Goal: Transaction & Acquisition: Book appointment/travel/reservation

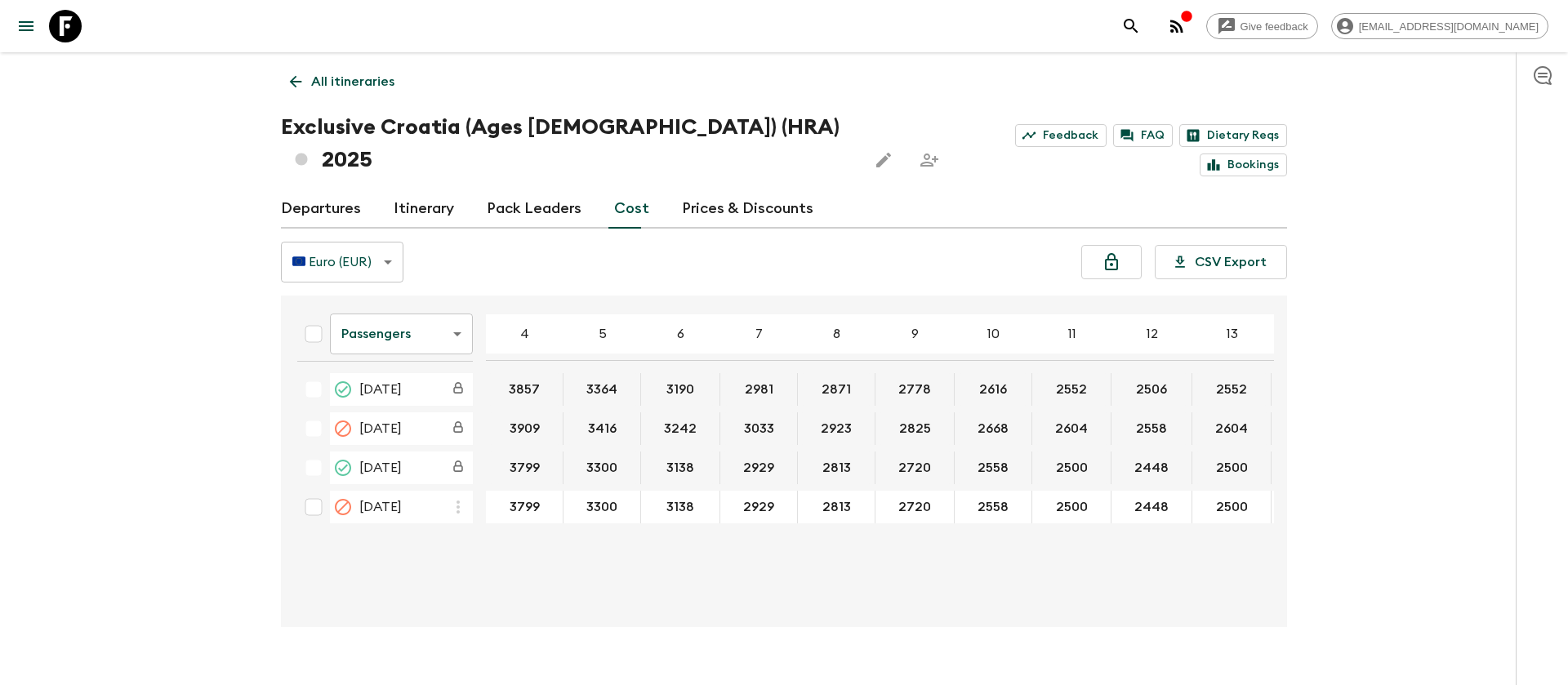
click at [409, 316] on body "Give feedback [EMAIL_ADDRESS][DOMAIN_NAME] All itineraries Exclusive [GEOGRAPHI…" at bounding box center [784, 358] width 1568 height 717
click at [409, 373] on li "Extras" at bounding box center [401, 367] width 143 height 26
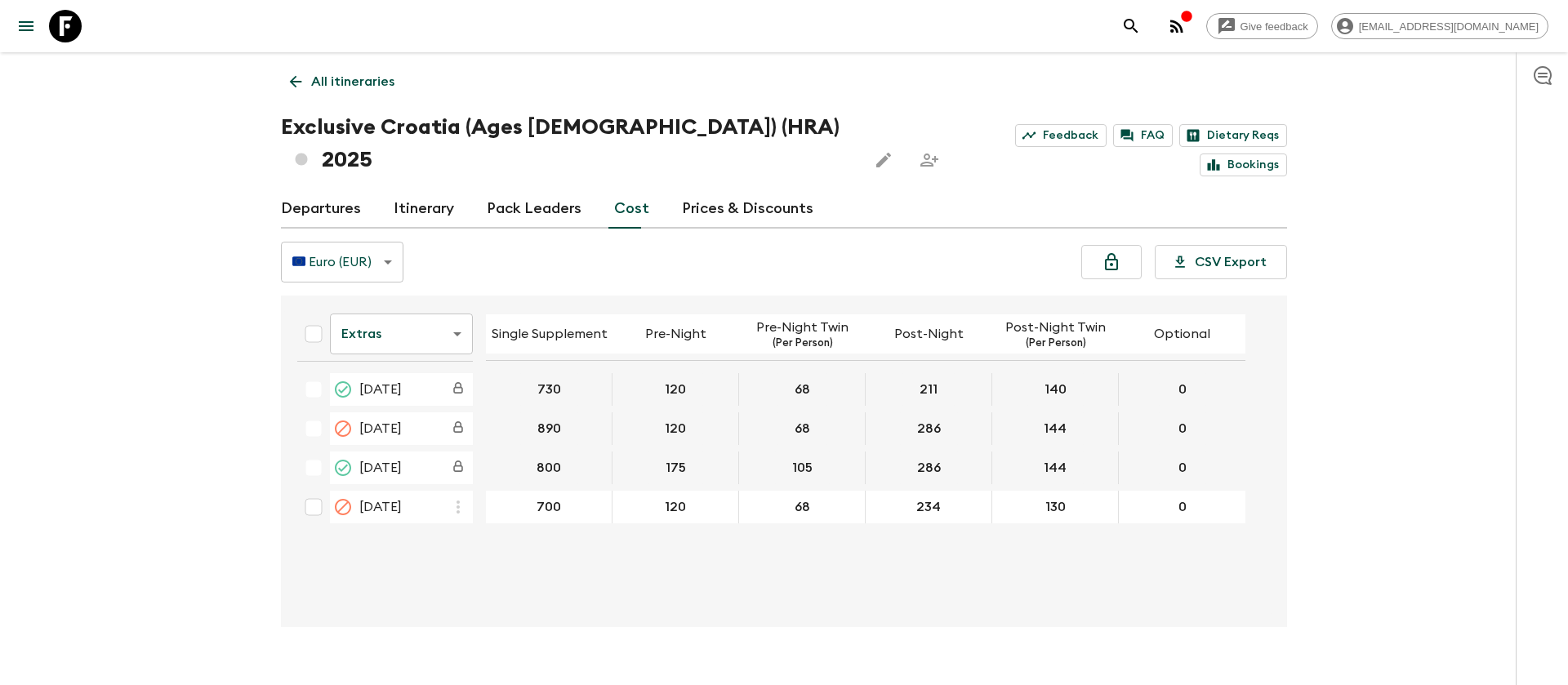
click at [68, 10] on icon at bounding box center [66, 26] width 33 height 33
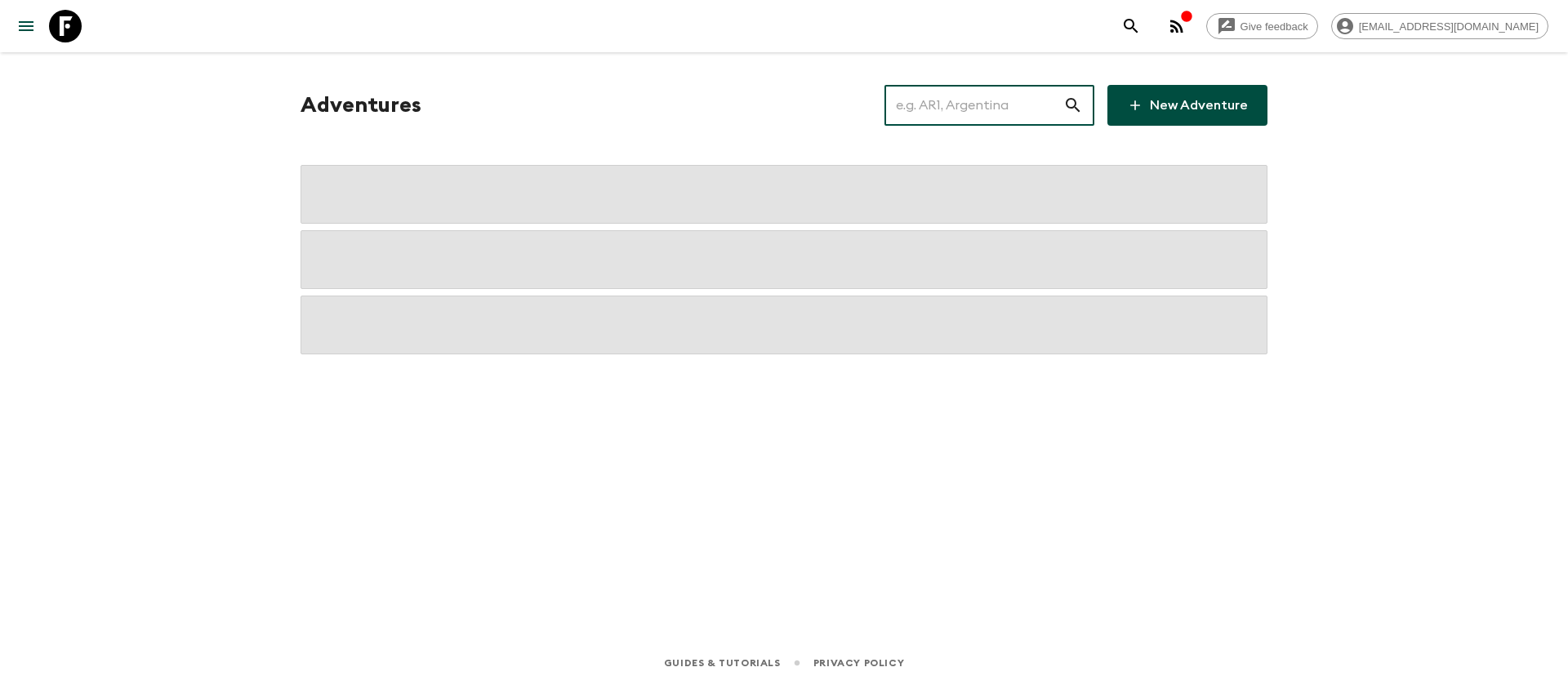
click at [1010, 111] on input "text" at bounding box center [974, 106] width 178 height 46
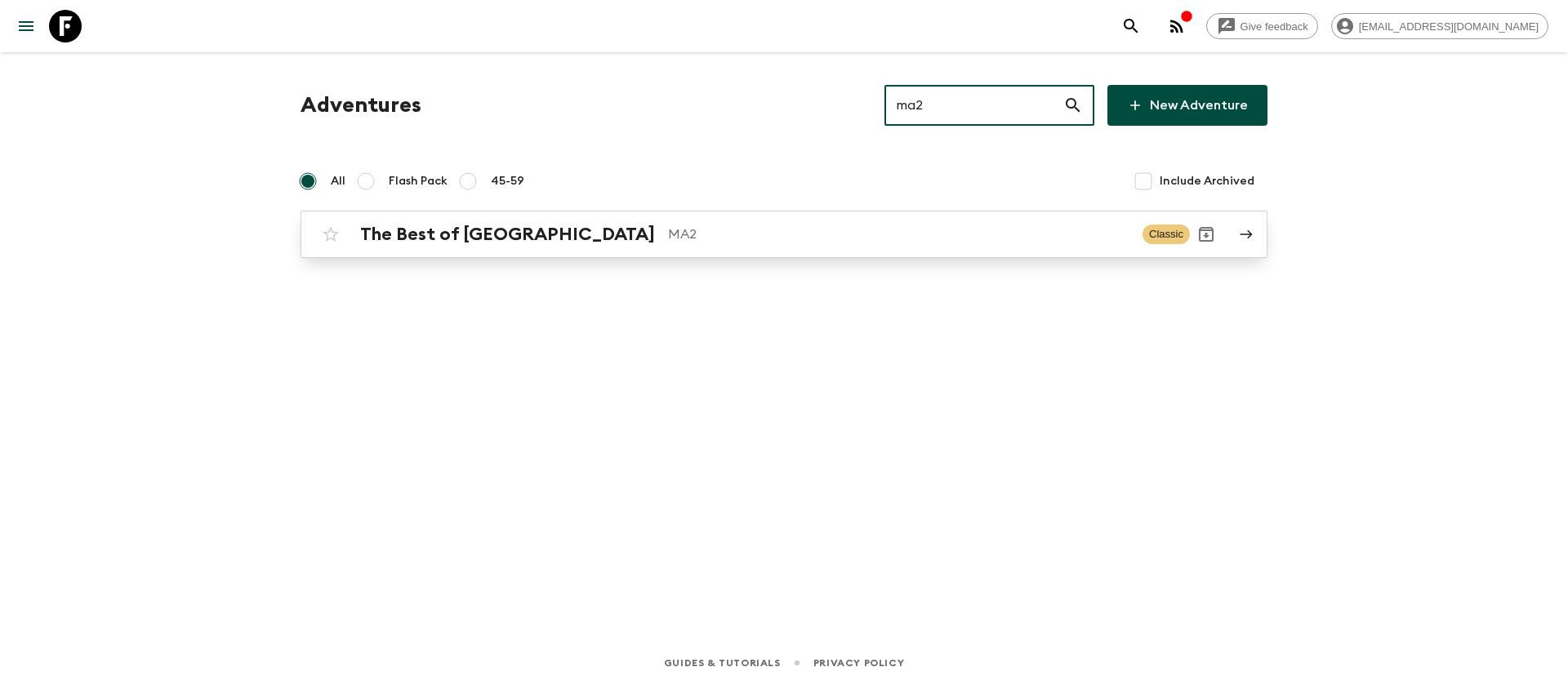
type input "ma2"
click at [526, 229] on h2 "The Best of [GEOGRAPHIC_DATA]" at bounding box center [508, 234] width 295 height 21
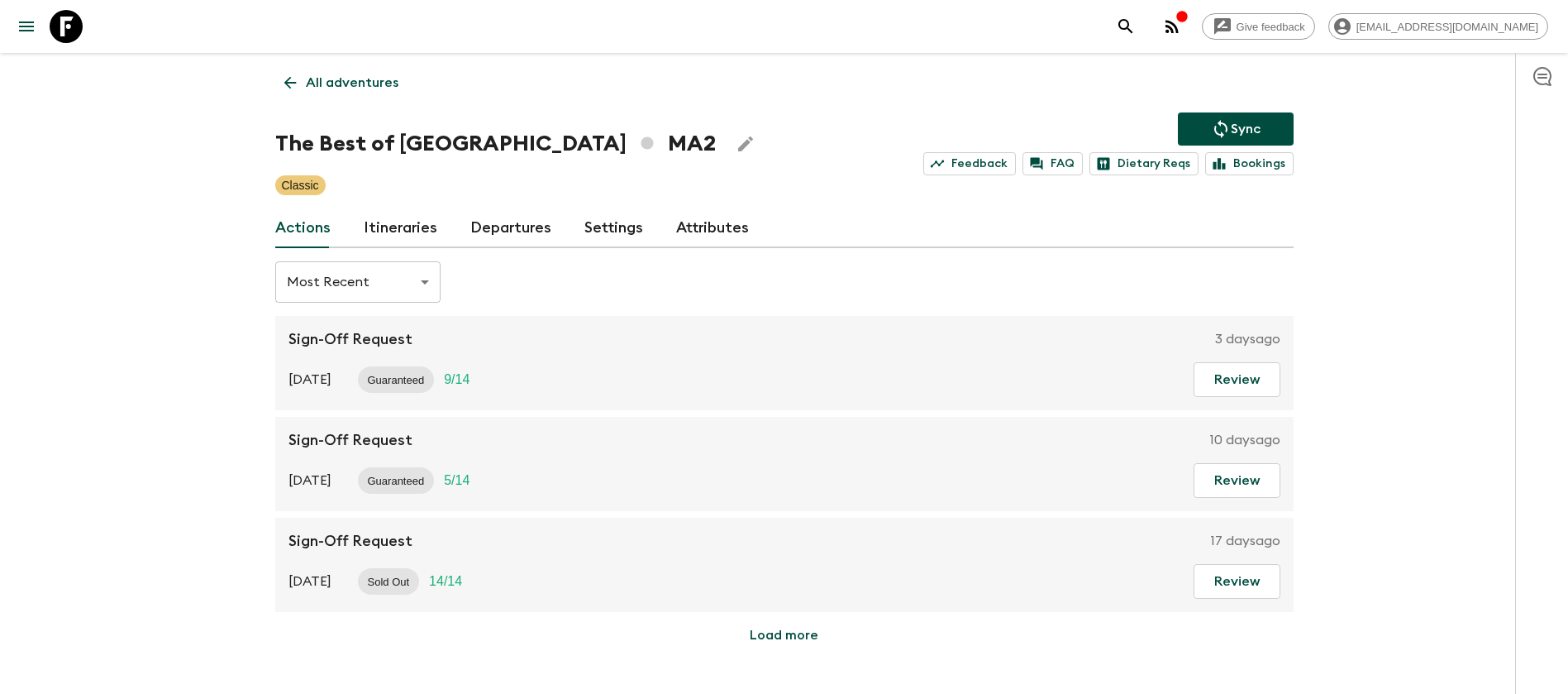
click at [403, 226] on link "Itineraries" at bounding box center [400, 228] width 74 height 40
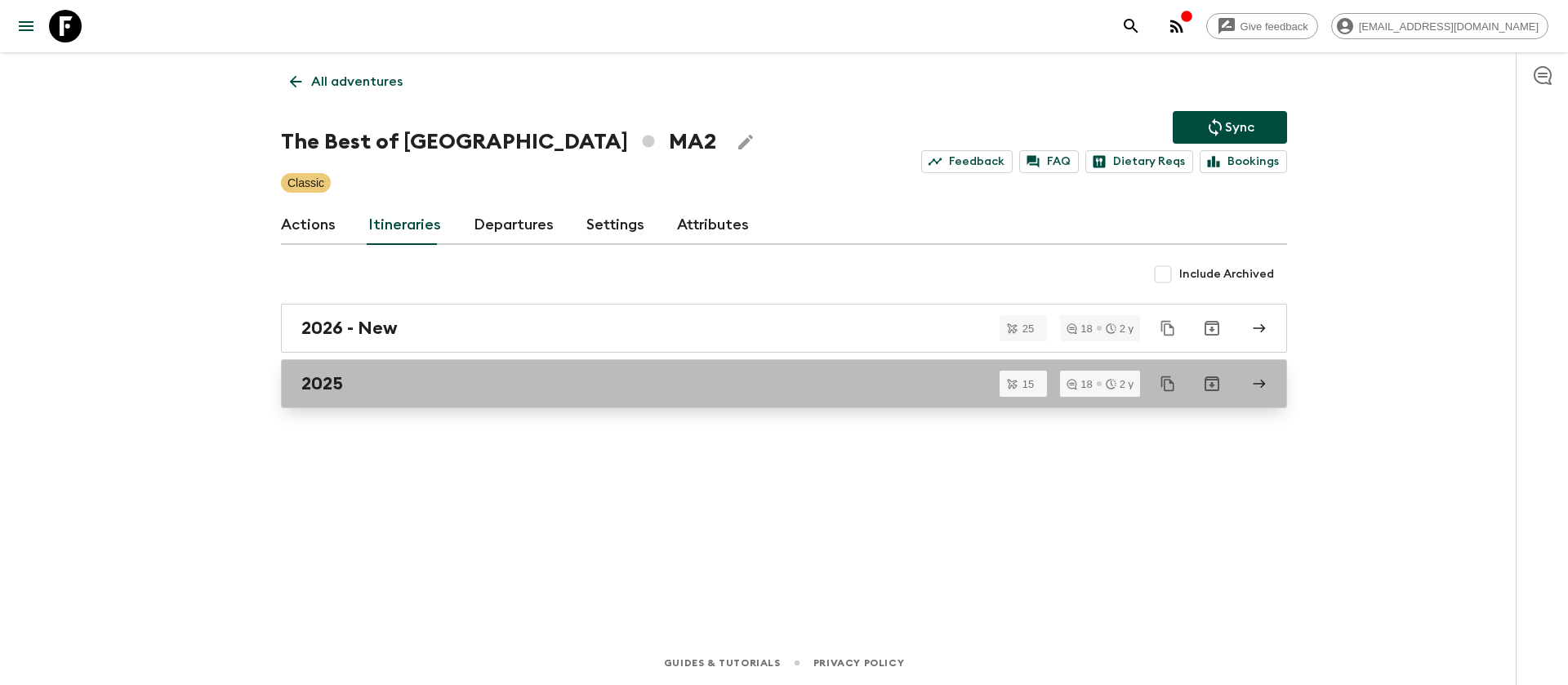
click at [346, 378] on div "2025" at bounding box center [768, 384] width 934 height 21
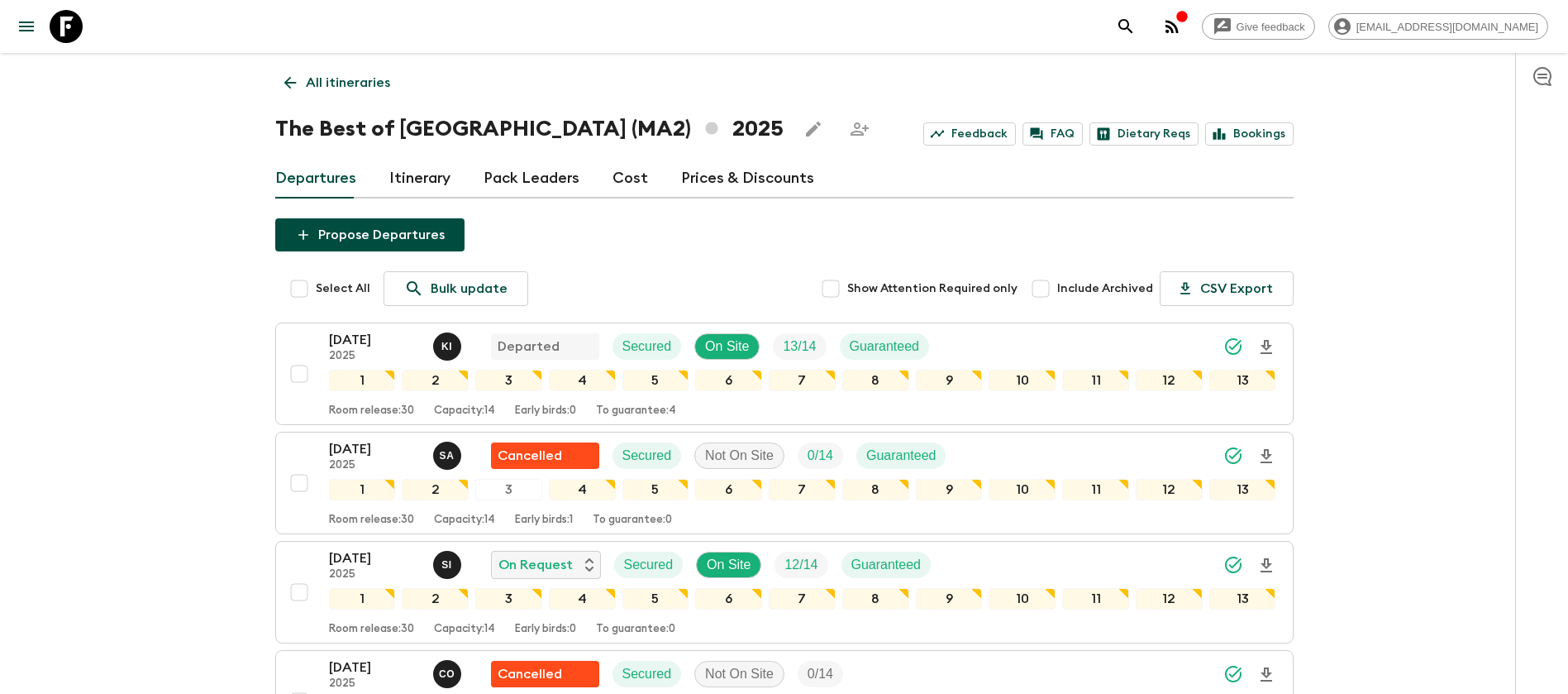
click at [385, 572] on p "2025" at bounding box center [375, 575] width 91 height 13
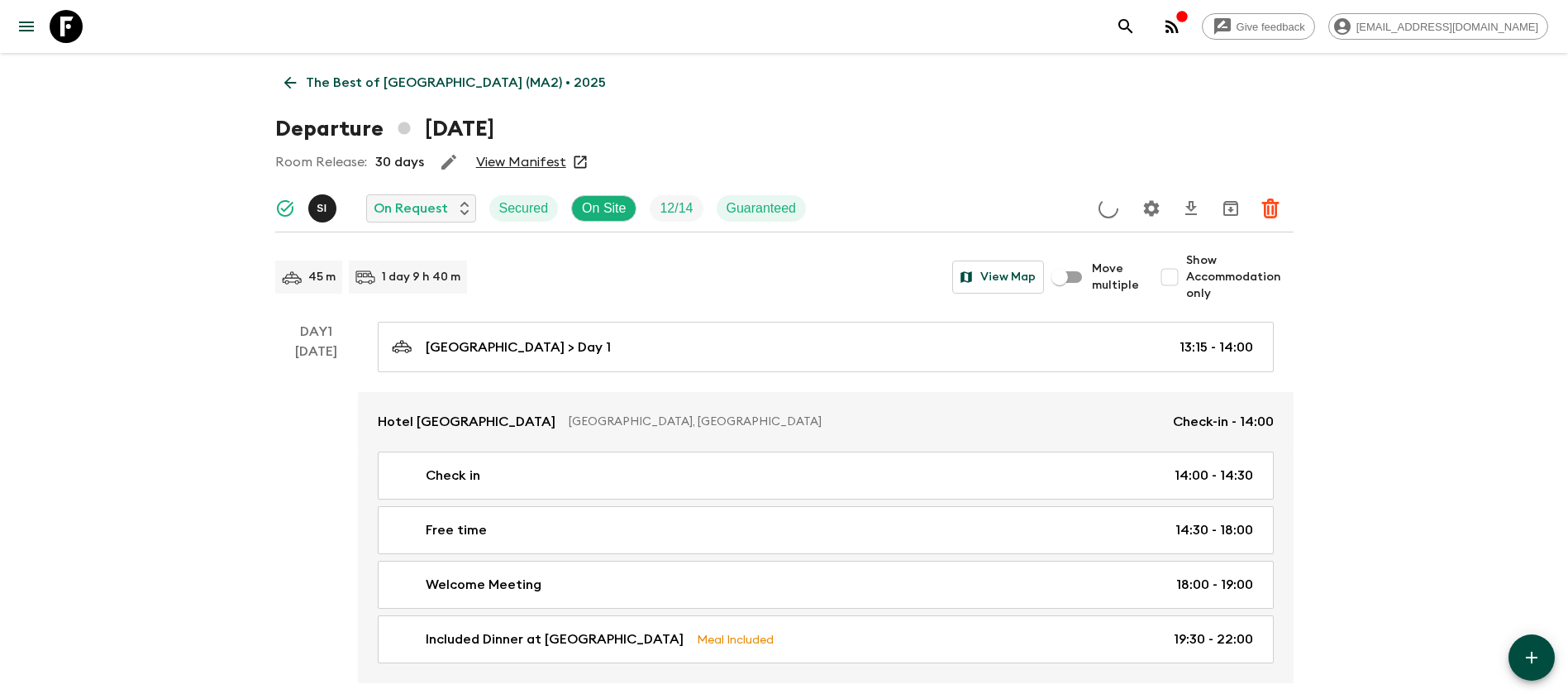
click at [502, 159] on link "View Manifest" at bounding box center [520, 162] width 90 height 17
click at [307, 79] on p "The Best of [GEOGRAPHIC_DATA] (MA2) • 2025" at bounding box center [456, 83] width 300 height 20
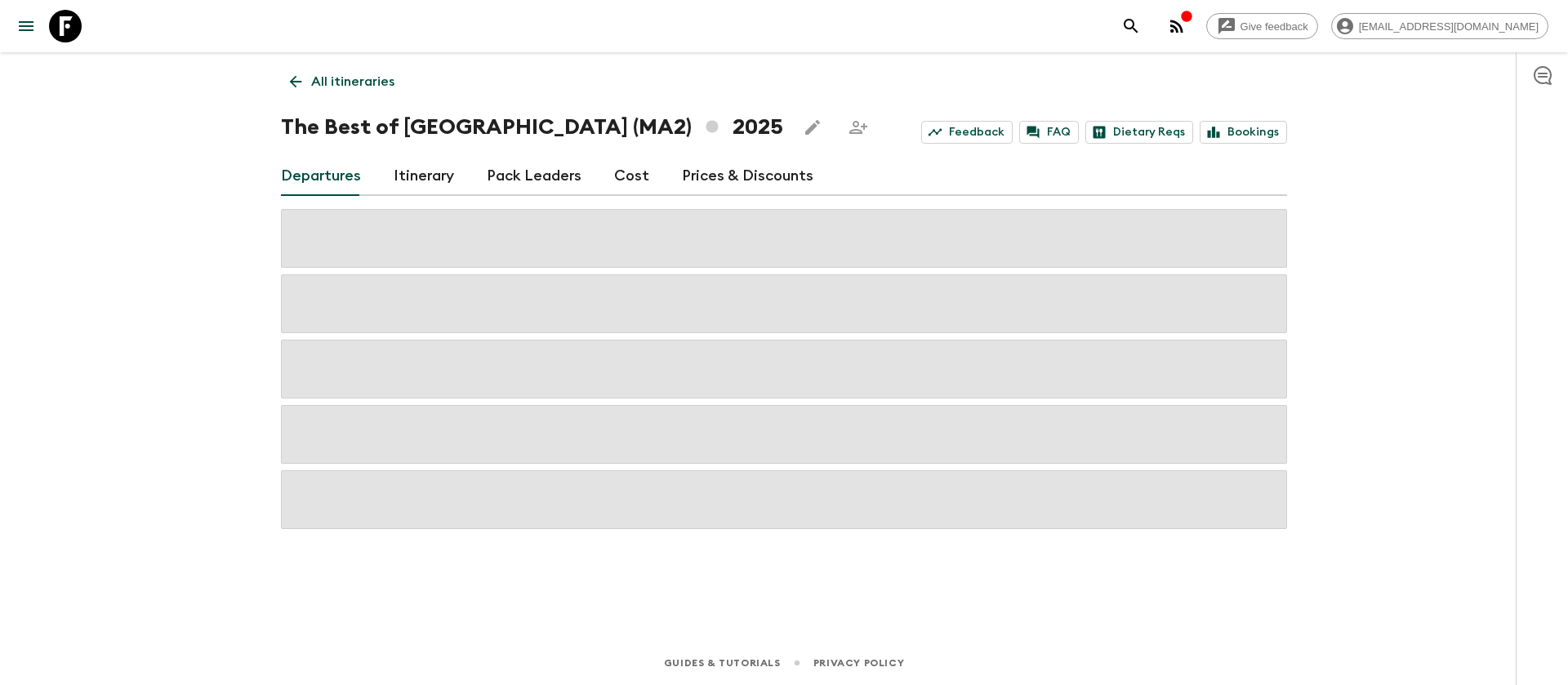
click at [636, 169] on link "Cost" at bounding box center [631, 176] width 35 height 39
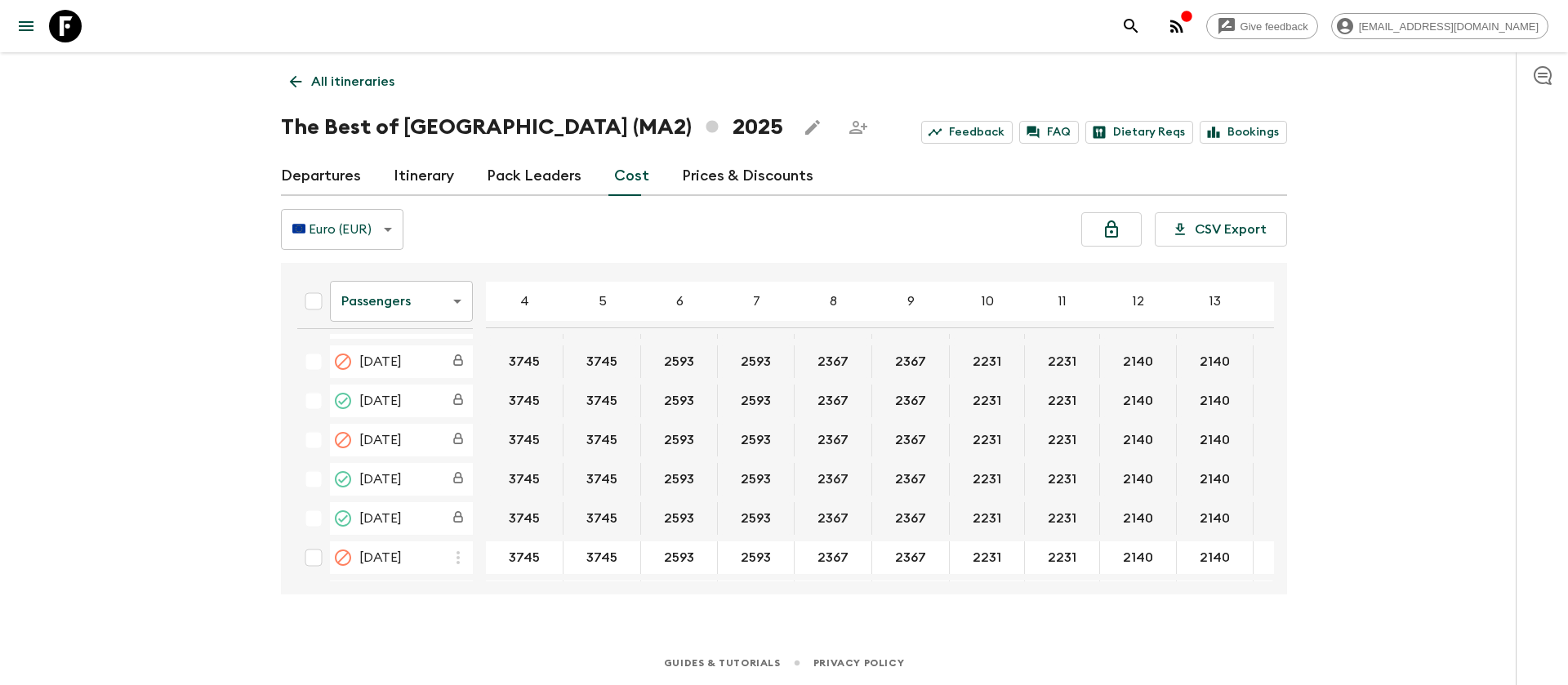
scroll to position [980, 0]
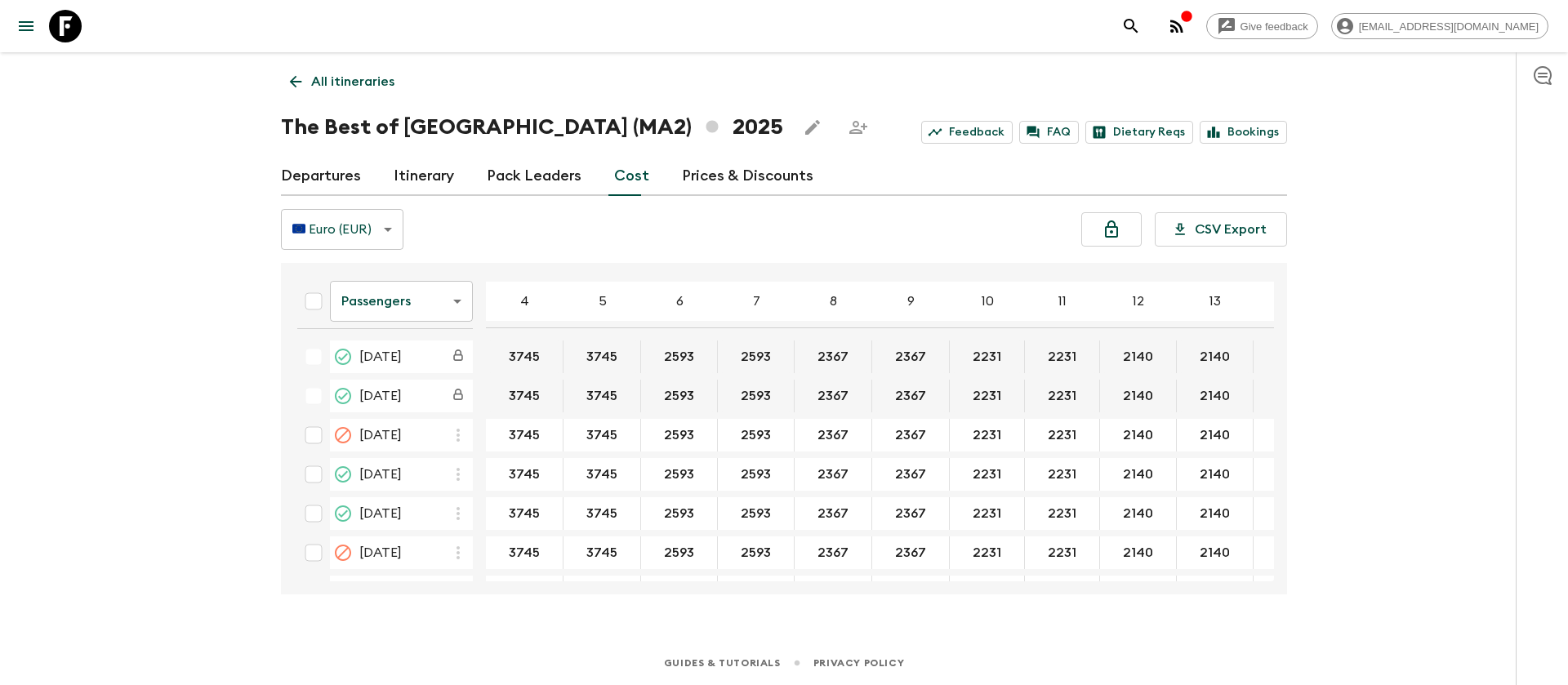
click at [416, 286] on body "Give feedback [EMAIL_ADDRESS][DOMAIN_NAME] All itineraries The Best of [GEOGRAP…" at bounding box center [784, 342] width 1568 height 685
click at [419, 361] on li "Extras" at bounding box center [401, 367] width 143 height 26
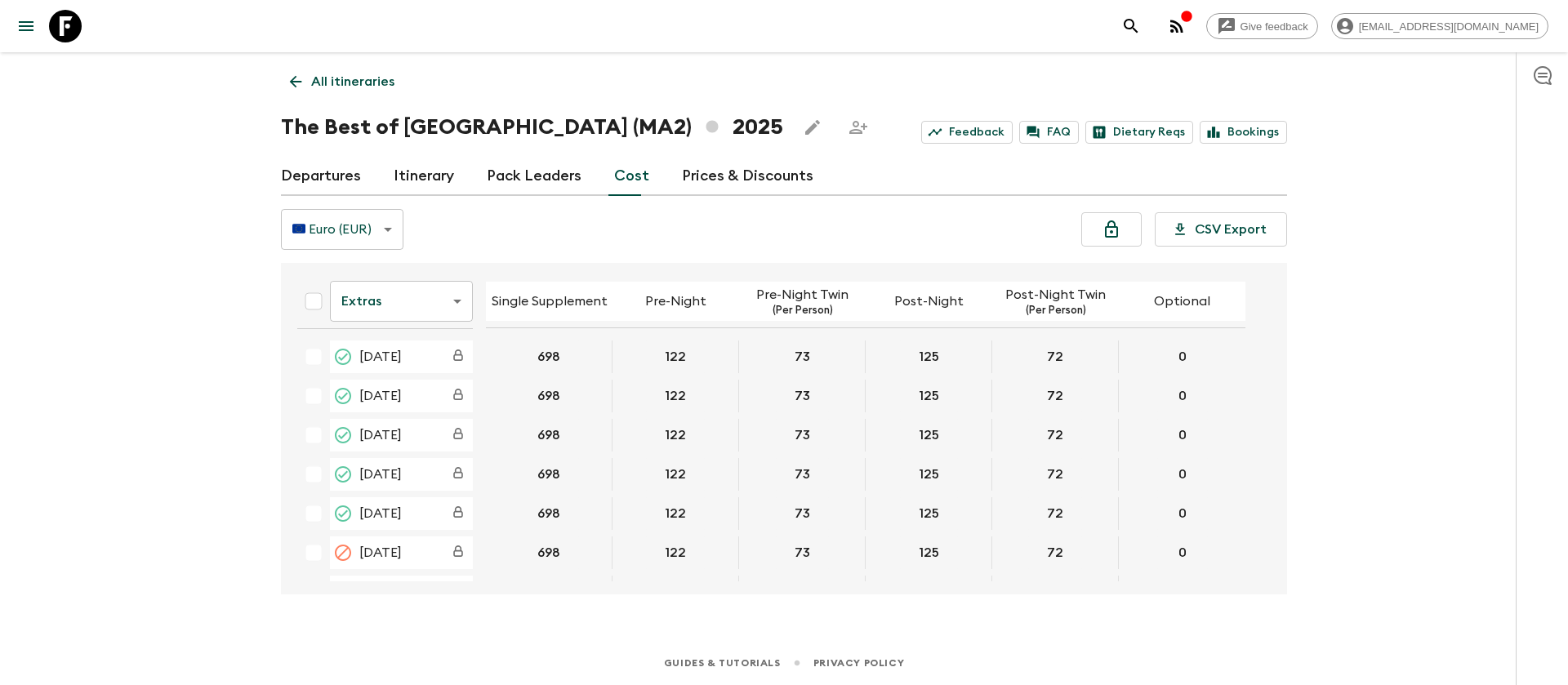
click at [425, 310] on body "Give feedback [EMAIL_ADDRESS][DOMAIN_NAME] All itineraries The Best of [GEOGRAP…" at bounding box center [784, 342] width 1568 height 685
click at [411, 333] on li "Passengers" at bounding box center [401, 341] width 143 height 26
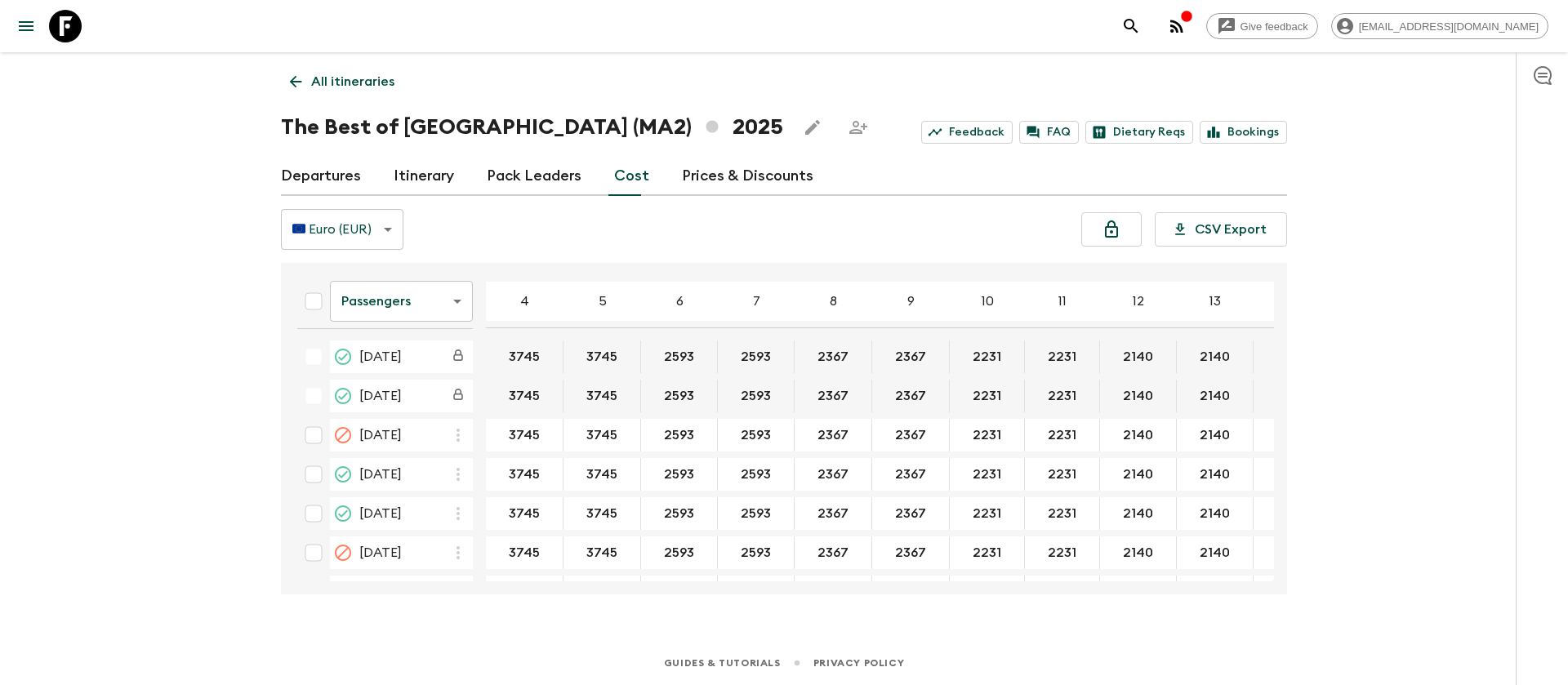
scroll to position [980, 107]
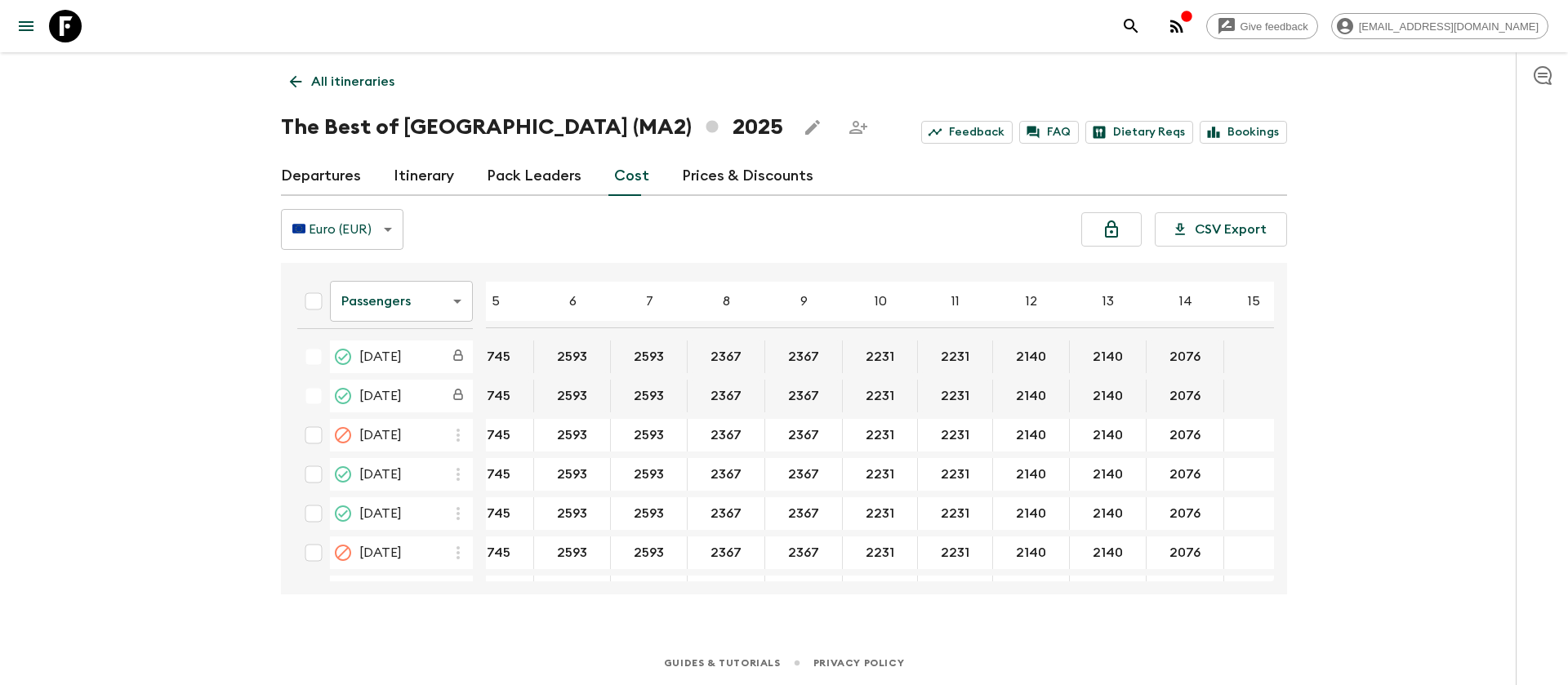
click at [390, 306] on body "Give feedback [EMAIL_ADDRESS][DOMAIN_NAME] All itineraries The Best of [GEOGRAP…" at bounding box center [784, 342] width 1568 height 685
click at [420, 369] on li "Extras" at bounding box center [401, 367] width 143 height 26
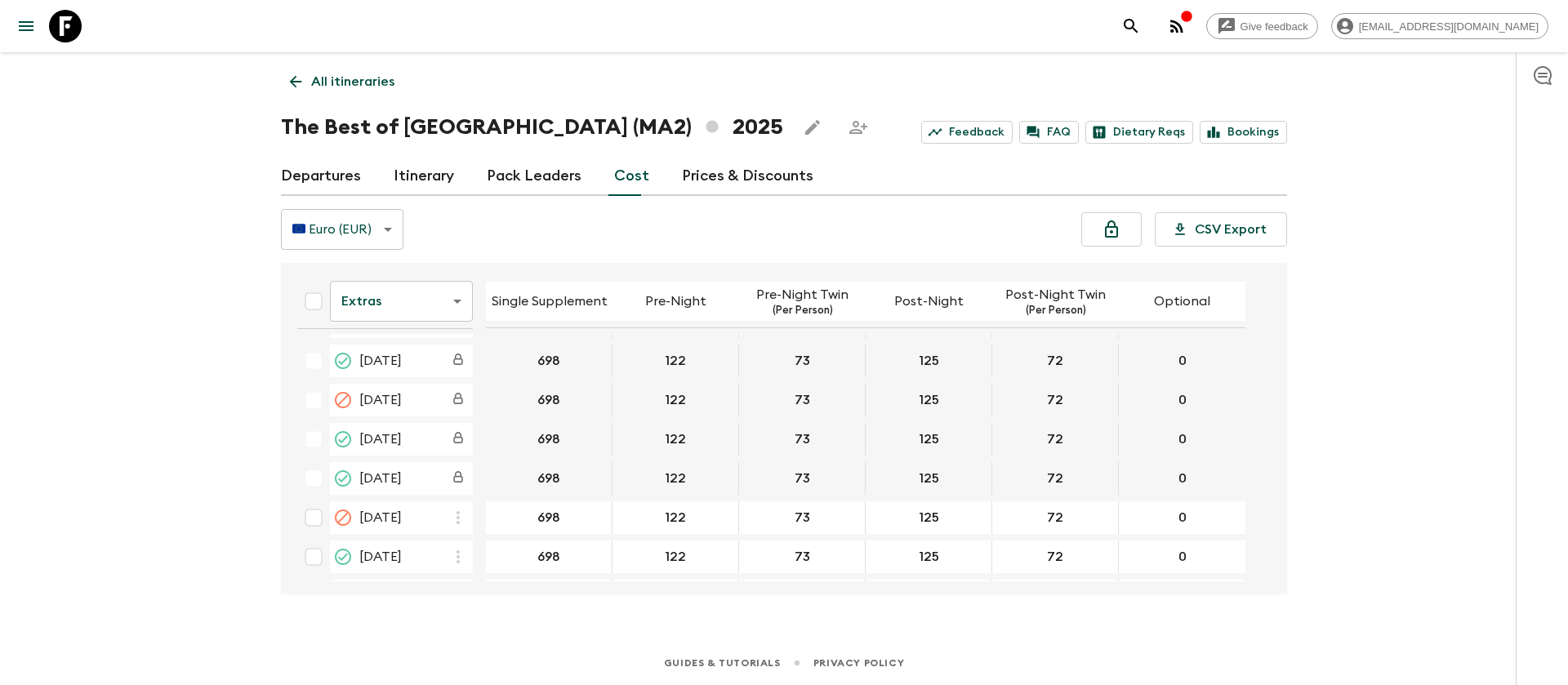
scroll to position [980, 0]
